Goal: Transaction & Acquisition: Subscribe to service/newsletter

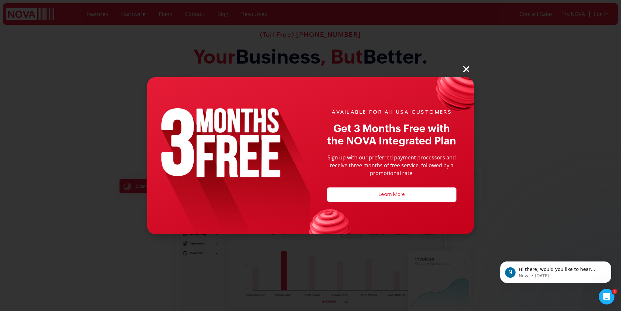
click at [467, 72] on icon "Close" at bounding box center [466, 69] width 8 height 8
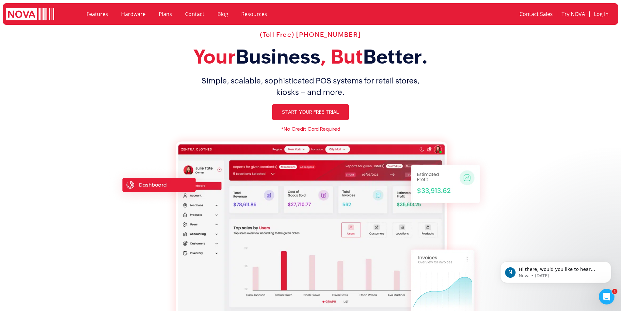
drag, startPoint x: 186, startPoint y: 141, endPoint x: 183, endPoint y: 138, distance: 4.6
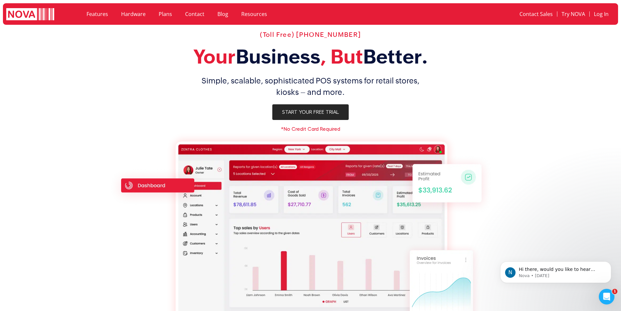
click at [315, 113] on span "Start Your Free Trial" at bounding box center [310, 112] width 57 height 5
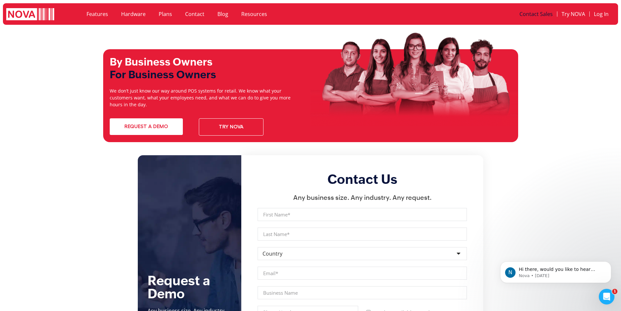
scroll to position [2175, 0]
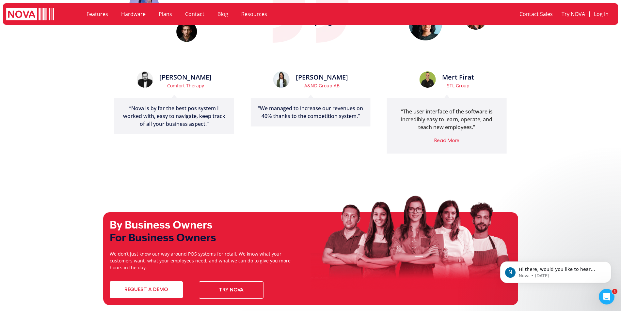
drag, startPoint x: 211, startPoint y: 93, endPoint x: 204, endPoint y: 98, distance: 7.9
